Goal: Navigation & Orientation: Find specific page/section

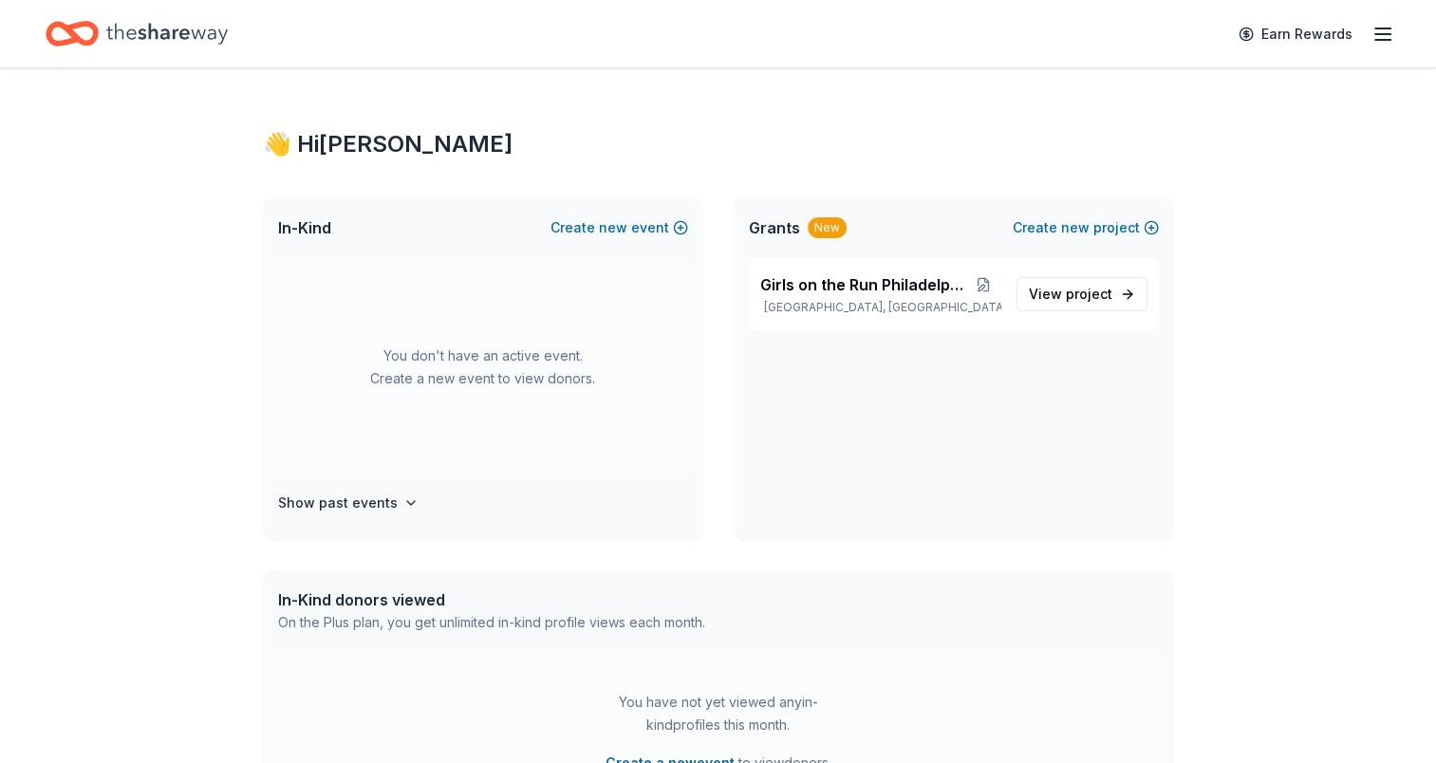
click at [563, 395] on div "You don't have an active event. Create a new event to view donors." at bounding box center [483, 367] width 410 height 218
click at [821, 294] on span "Girls on the Run Philadelphiaa" at bounding box center [863, 284] width 206 height 23
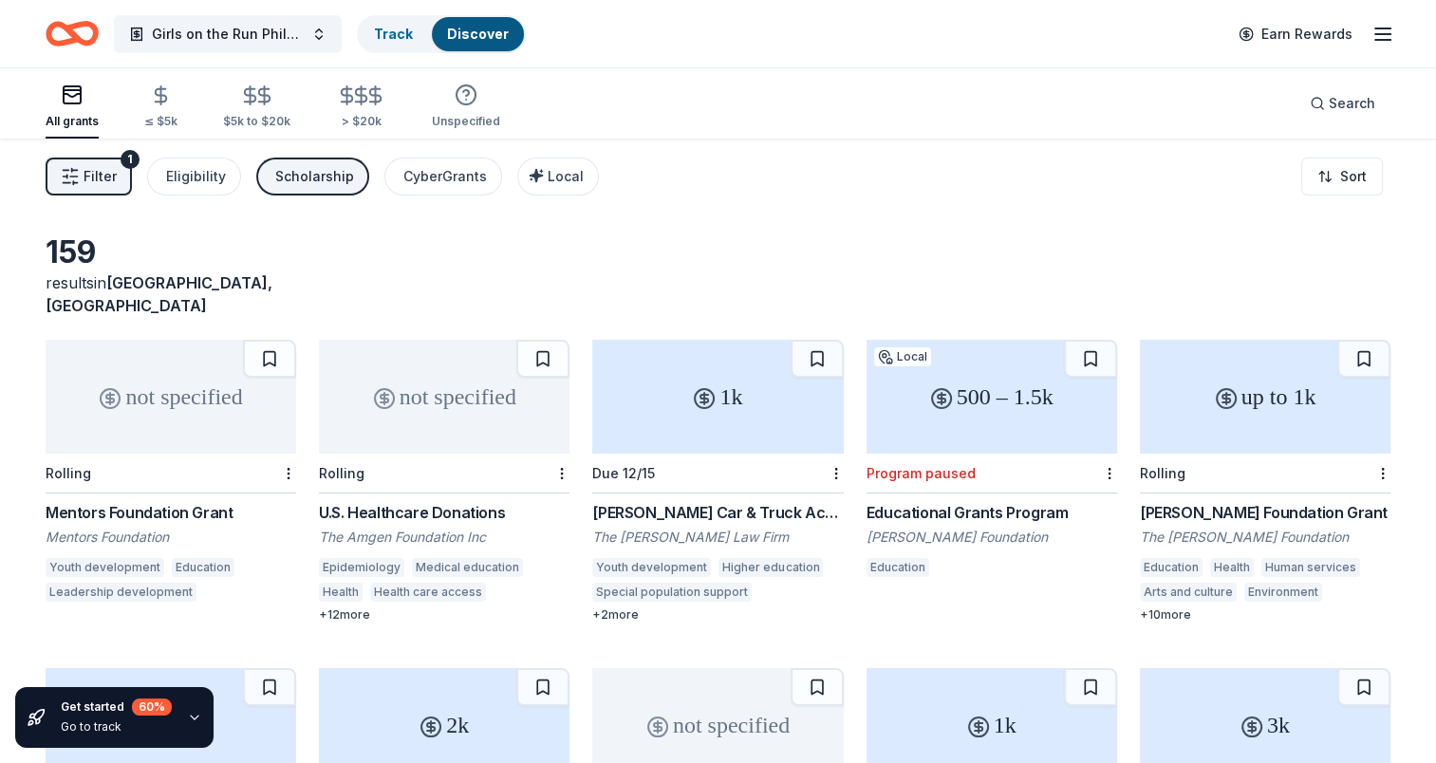
click at [1373, 32] on icon "button" at bounding box center [1382, 34] width 23 height 23
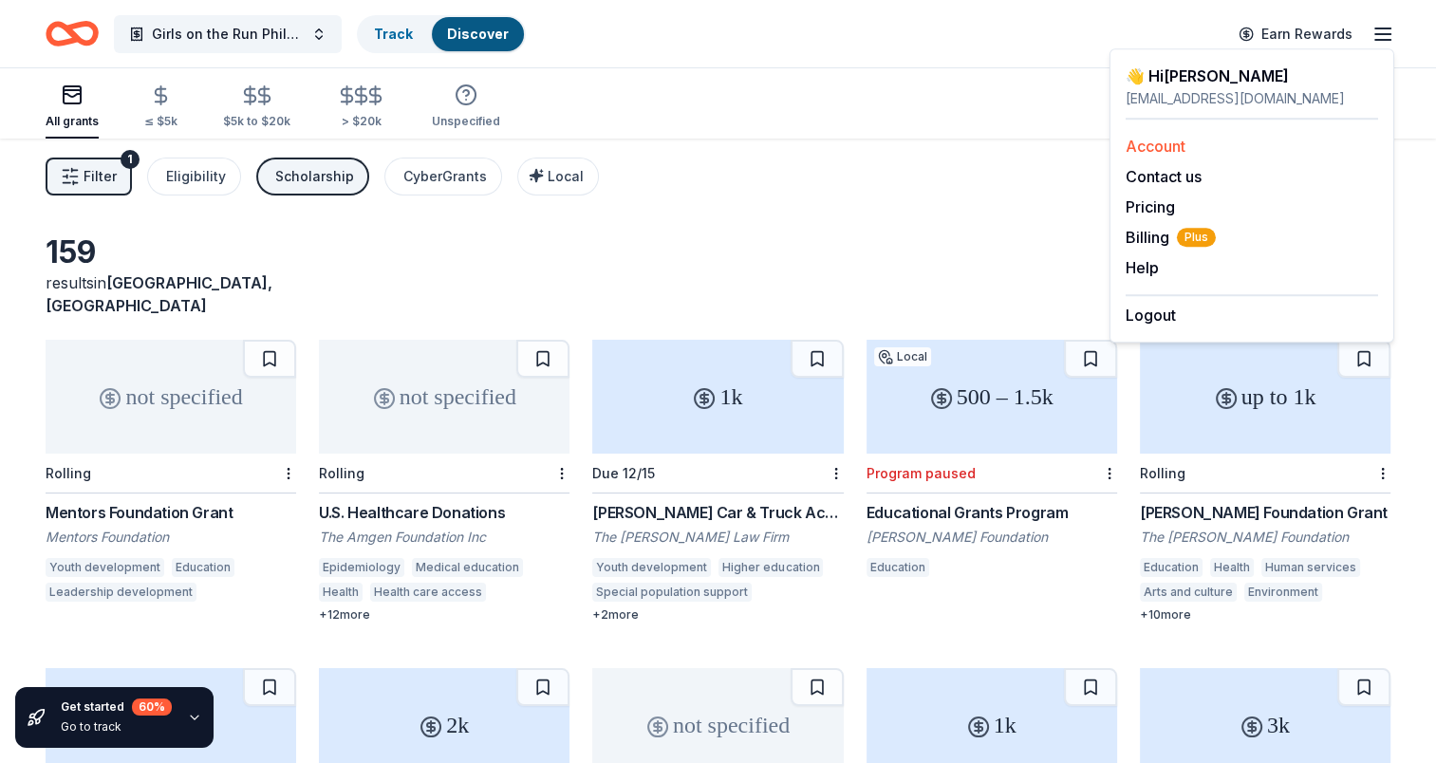
click at [1155, 140] on link "Account" at bounding box center [1156, 146] width 60 height 19
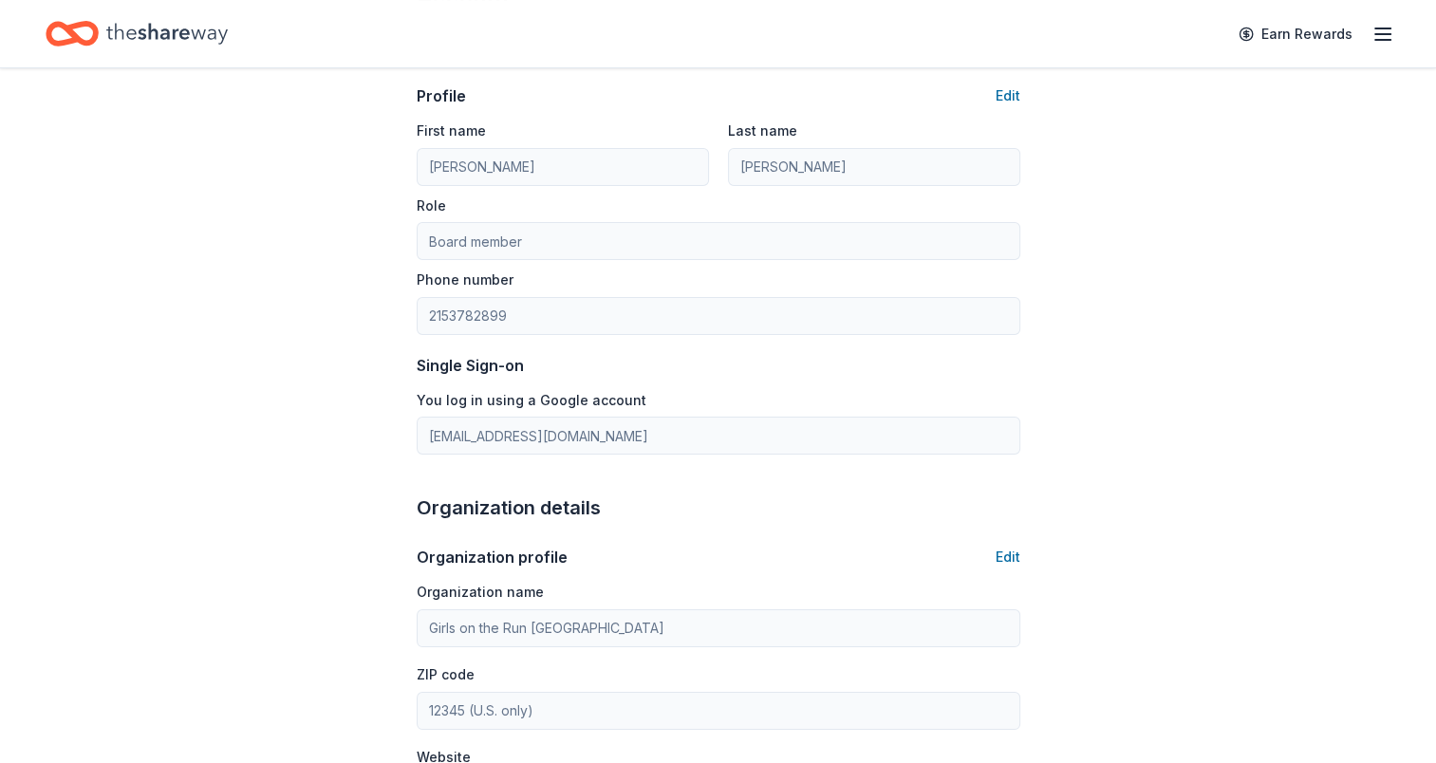
scroll to position [118, 0]
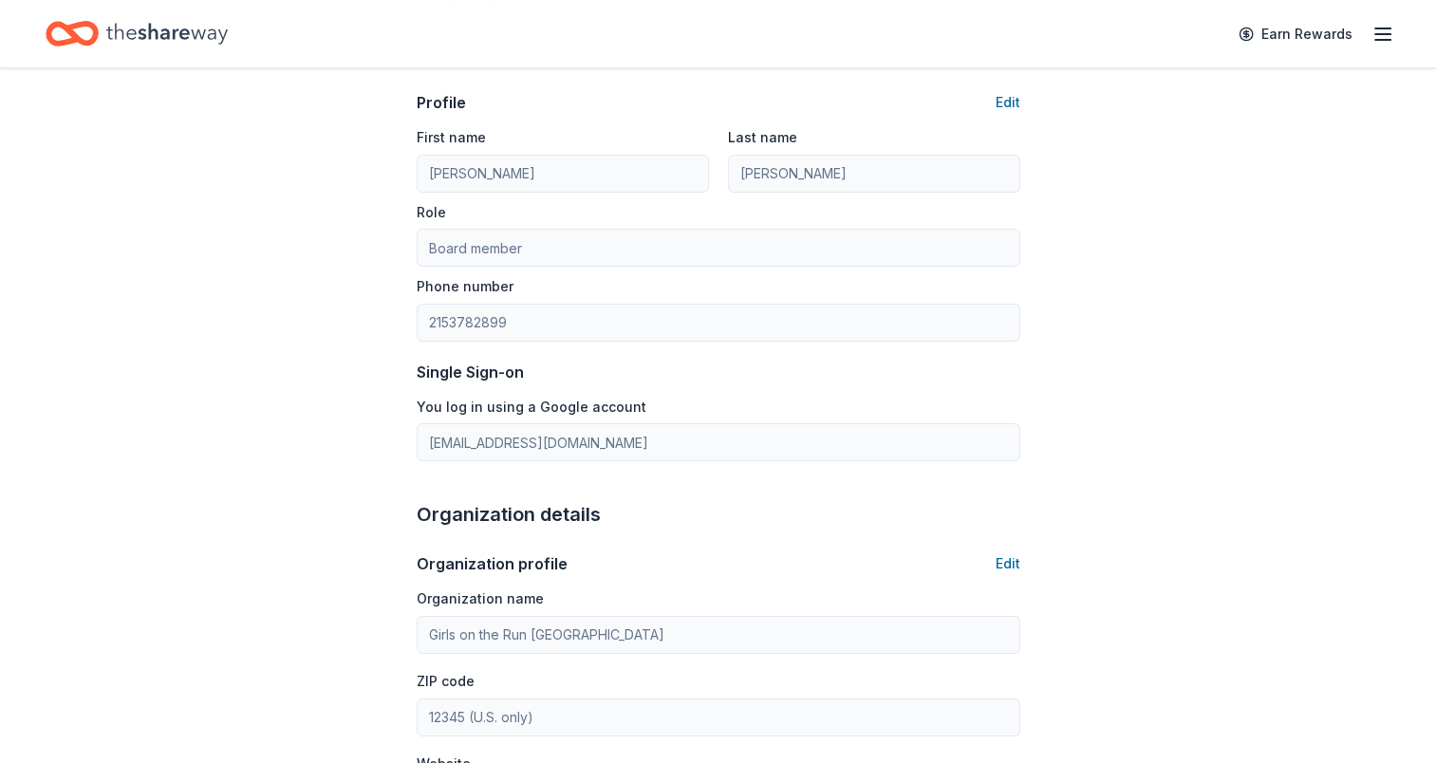
click at [1372, 47] on div "Earn Rewards" at bounding box center [1310, 33] width 167 height 45
click at [1378, 42] on icon "button" at bounding box center [1382, 34] width 23 height 23
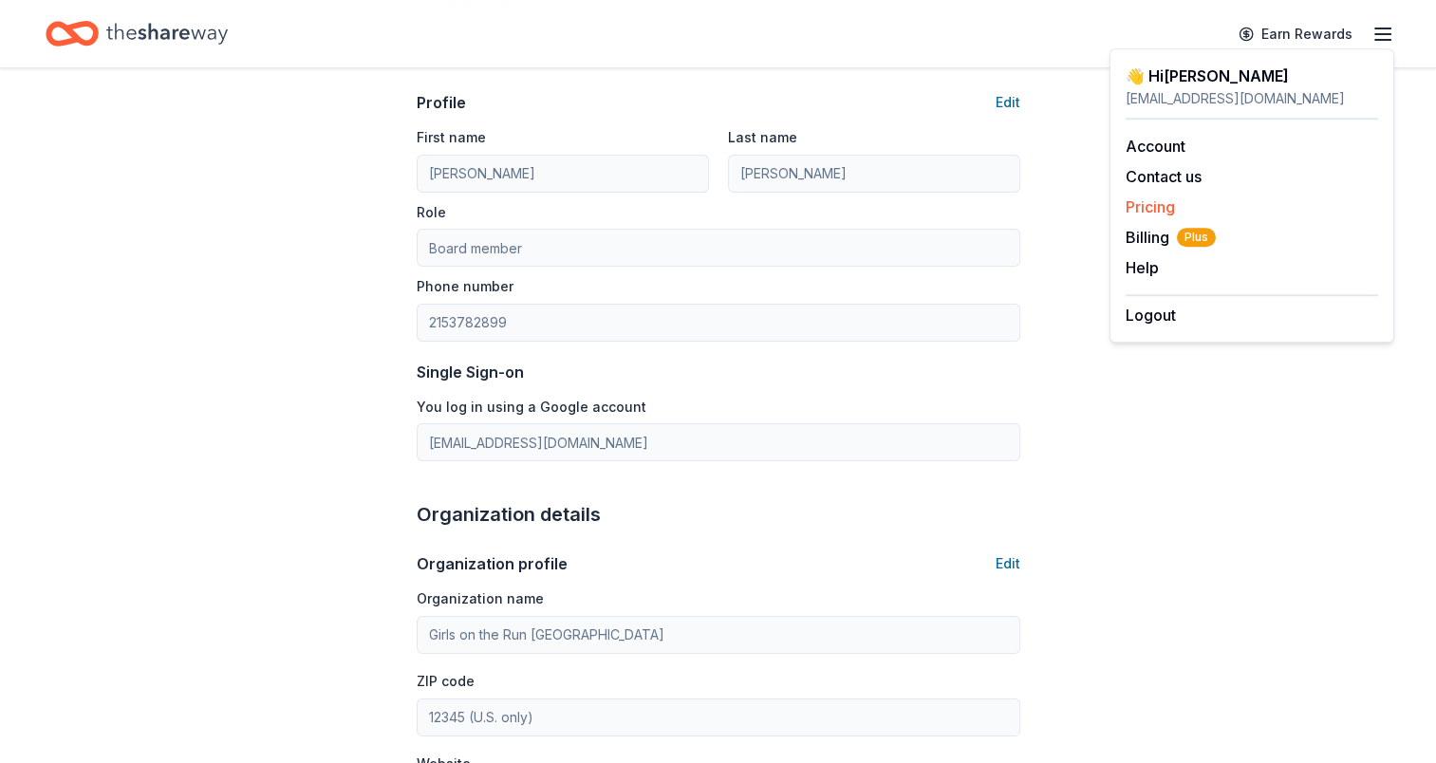
click at [1148, 213] on link "Pricing" at bounding box center [1150, 206] width 49 height 19
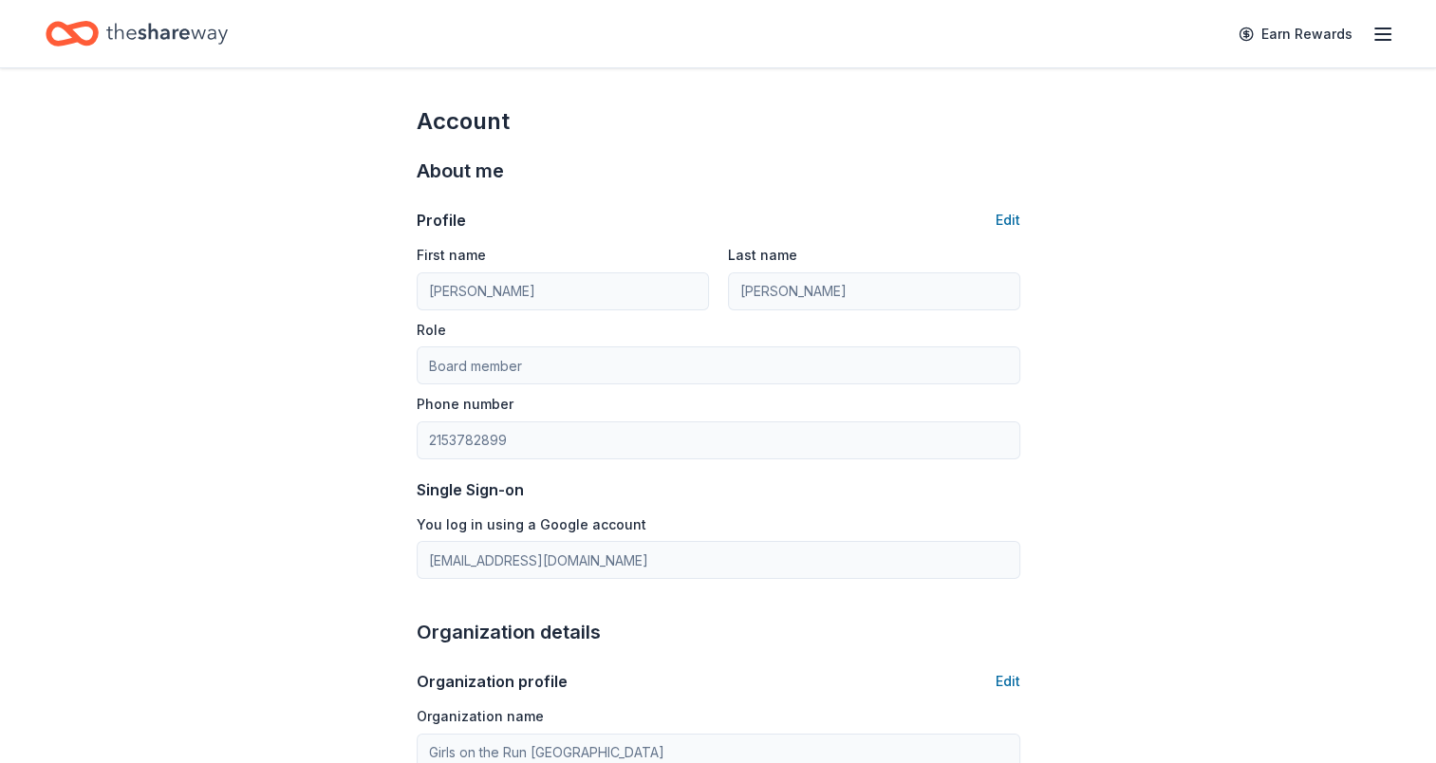
scroll to position [118, 0]
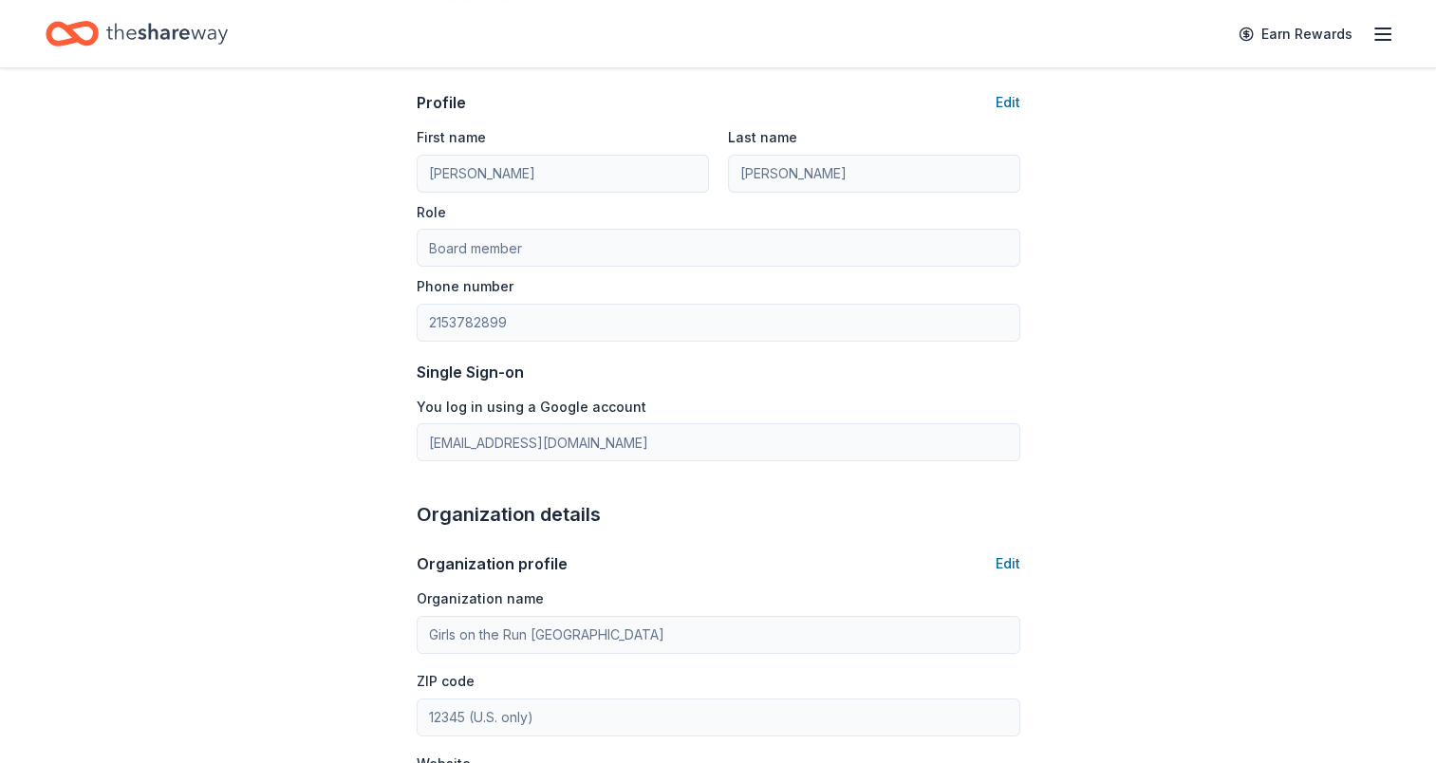
click at [1387, 37] on icon "button" at bounding box center [1382, 34] width 23 height 23
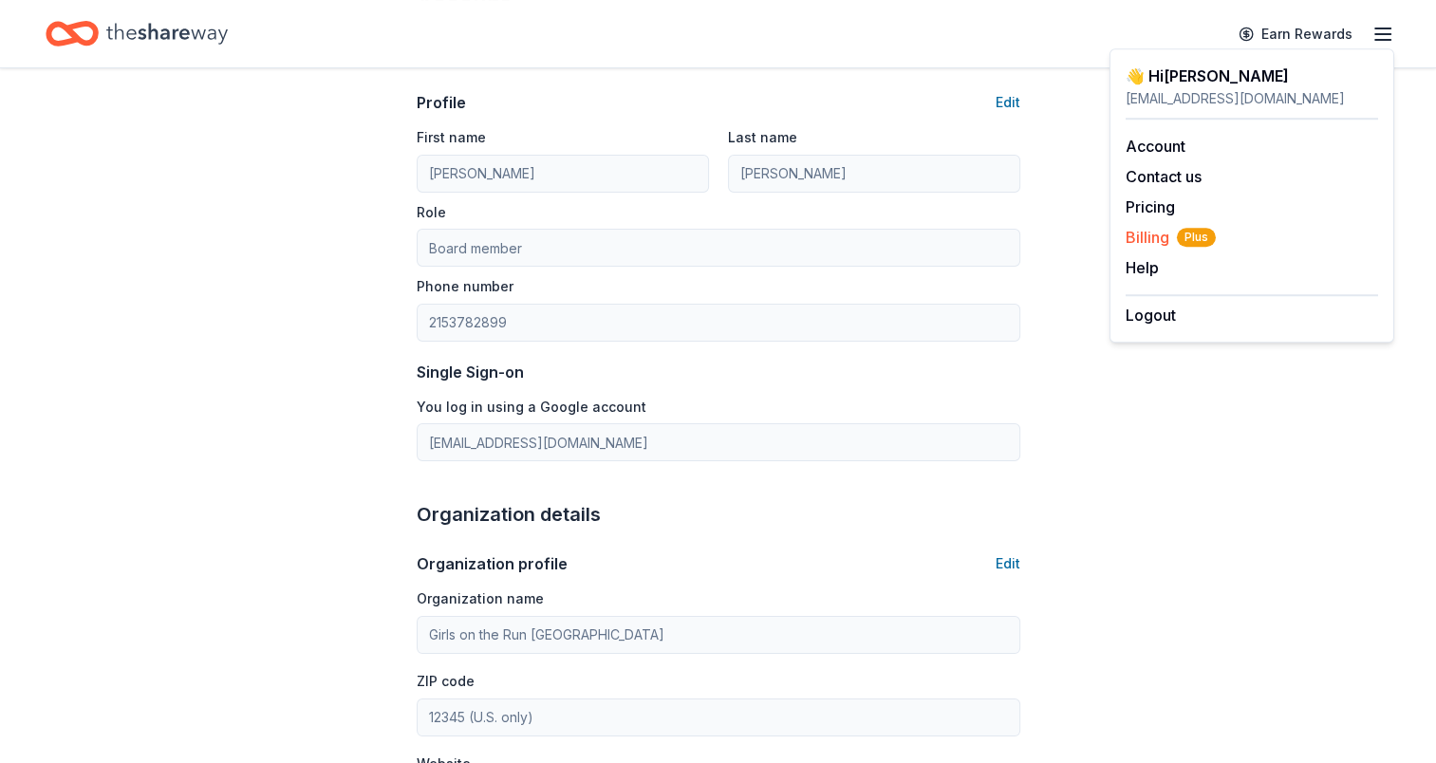
click at [1153, 235] on span "Billing Plus" at bounding box center [1171, 237] width 90 height 23
